Goal: Task Accomplishment & Management: Use online tool/utility

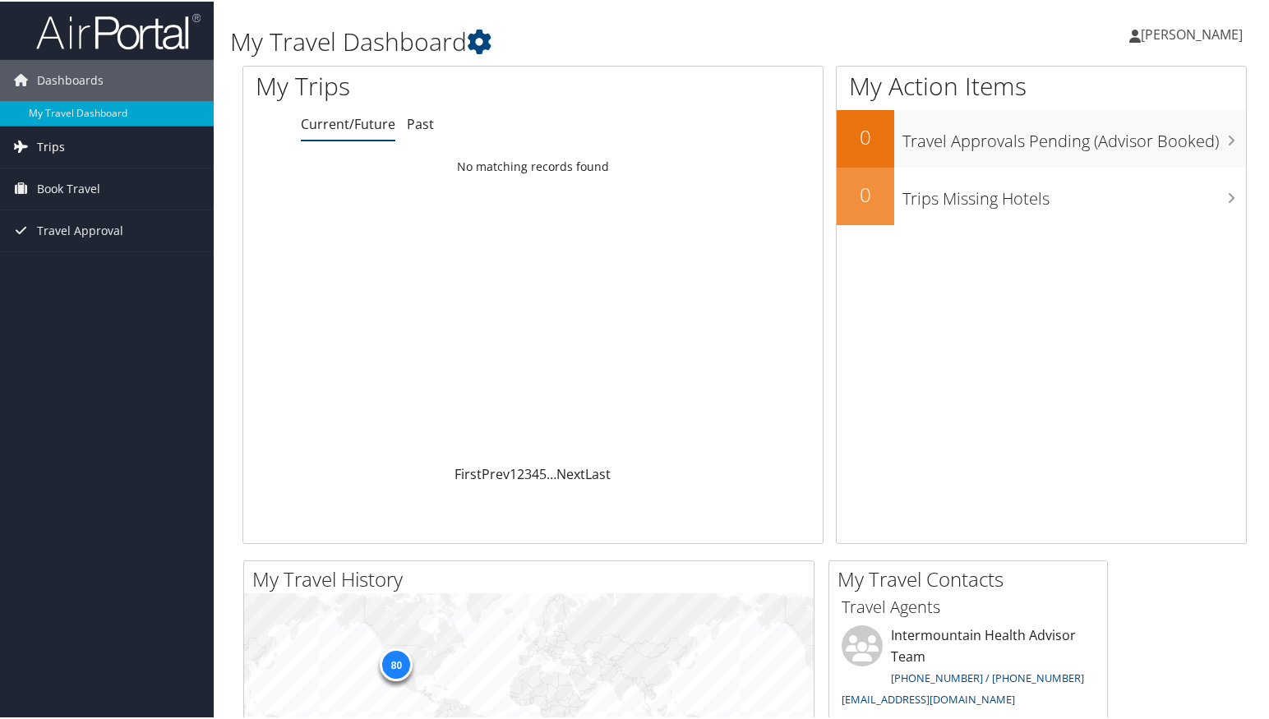
click at [48, 141] on span "Trips" at bounding box center [51, 145] width 28 height 41
click at [58, 259] on span "Book Travel" at bounding box center [68, 261] width 63 height 41
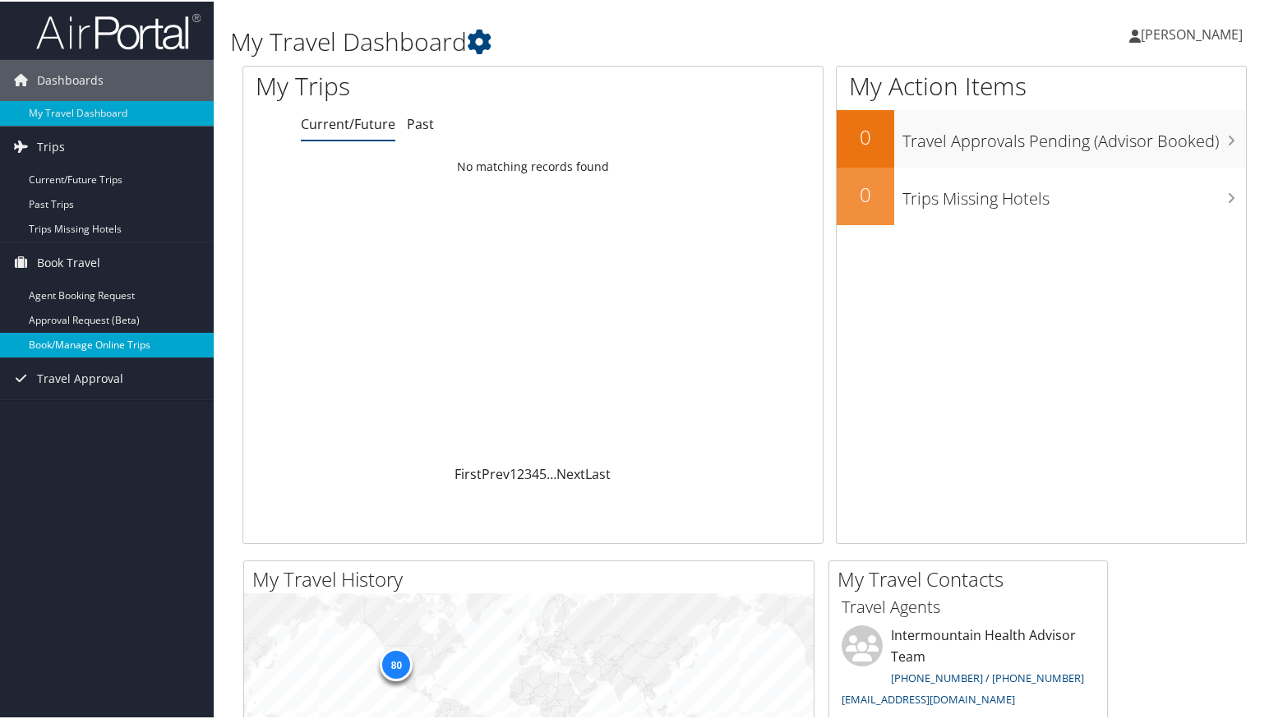
click at [61, 343] on link "Book/Manage Online Trips" at bounding box center [107, 343] width 214 height 25
